Goal: Information Seeking & Learning: Understand process/instructions

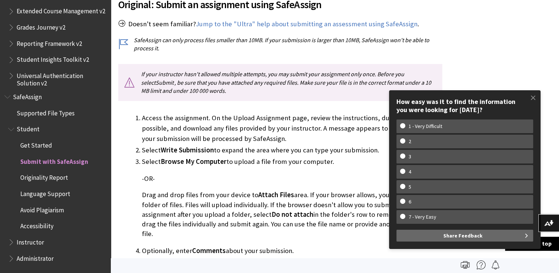
scroll to position [68, 0]
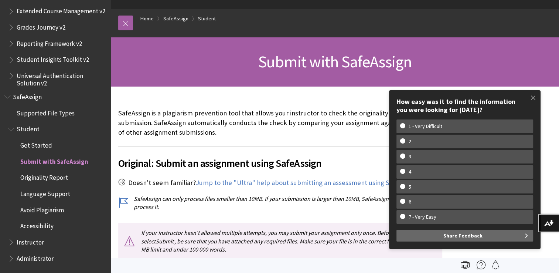
click at [180, 18] on link "SafeAssign" at bounding box center [175, 18] width 25 height 9
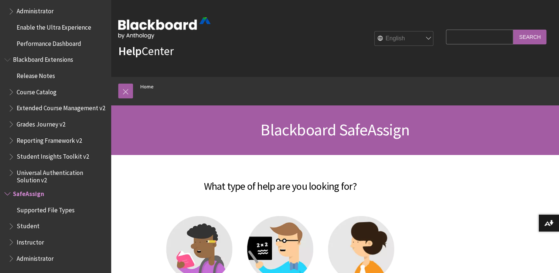
scroll to position [30, 0]
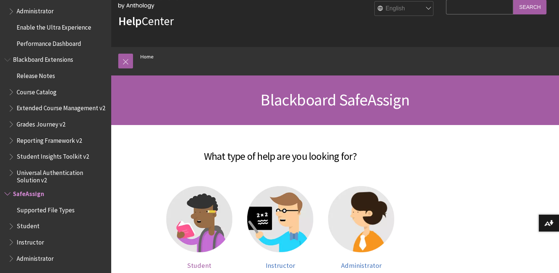
click at [193, 222] on img at bounding box center [199, 219] width 66 height 66
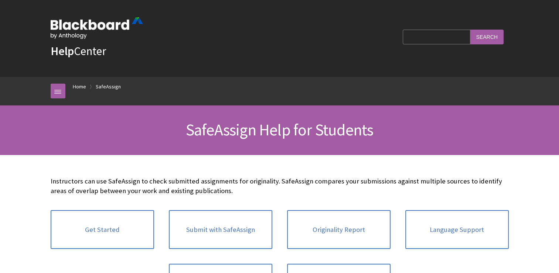
scroll to position [851, 0]
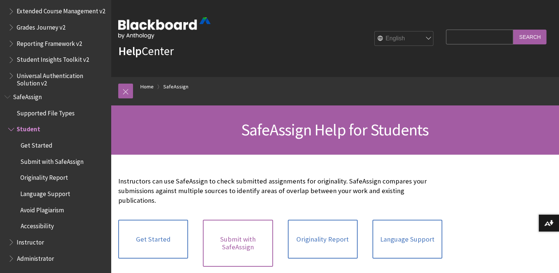
click at [242, 233] on link "Submit with SafeAssign" at bounding box center [238, 242] width 70 height 47
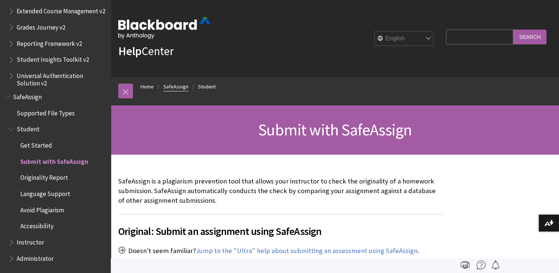
click at [175, 88] on link "SafeAssign" at bounding box center [175, 86] width 25 height 9
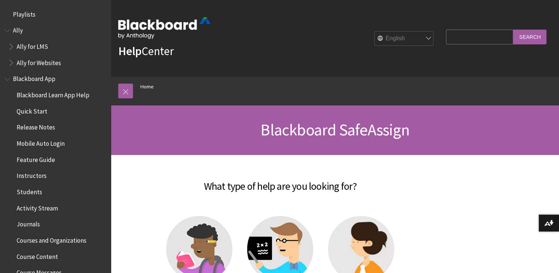
scroll to position [754, 0]
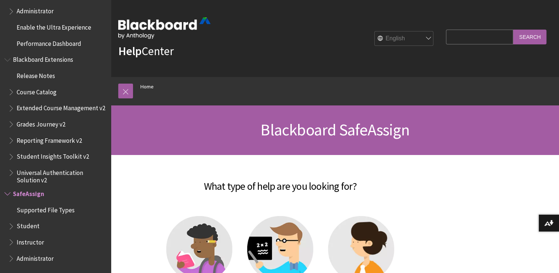
click at [58, 213] on span "Supported File Types" at bounding box center [46, 208] width 58 height 10
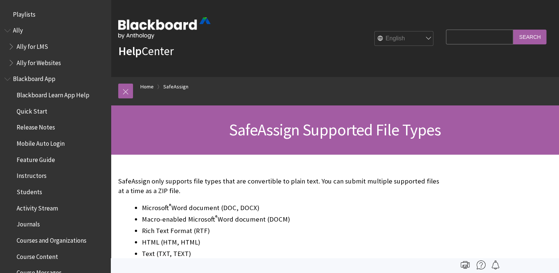
scroll to position [754, 0]
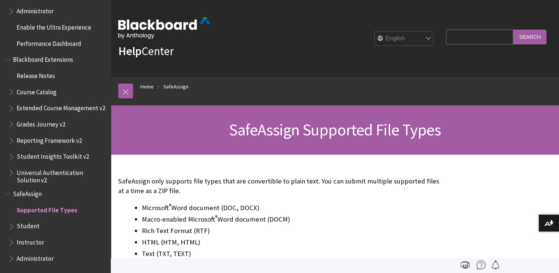
click at [34, 225] on span "Student" at bounding box center [28, 225] width 23 height 10
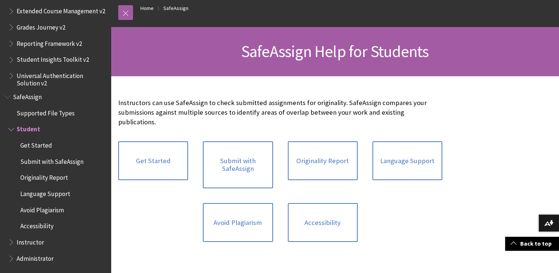
scroll to position [23, 0]
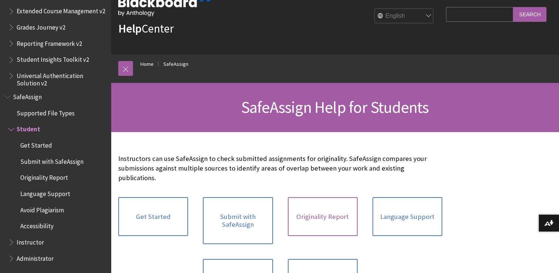
click at [332, 207] on link "Originality Report" at bounding box center [323, 216] width 70 height 39
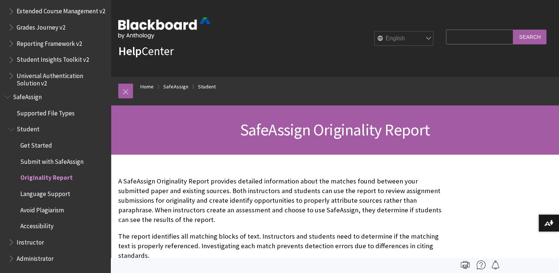
click at [31, 161] on span "Submit with SafeAssign" at bounding box center [51, 160] width 63 height 10
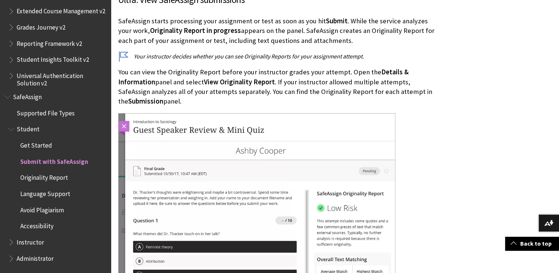
scroll to position [1167, 0]
